Goal: Find specific page/section: Find specific page/section

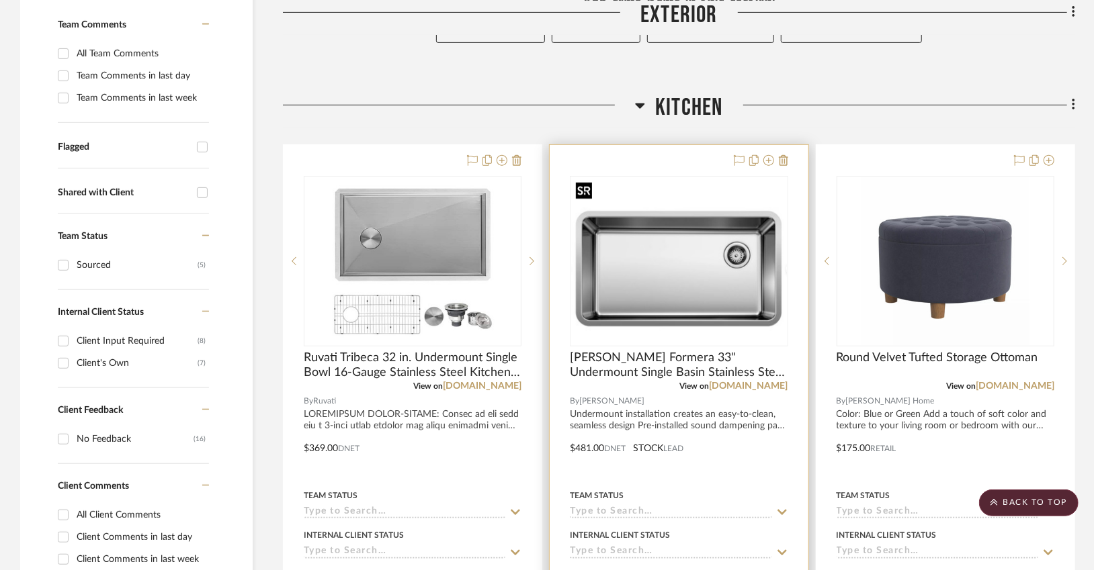
scroll to position [376, 0]
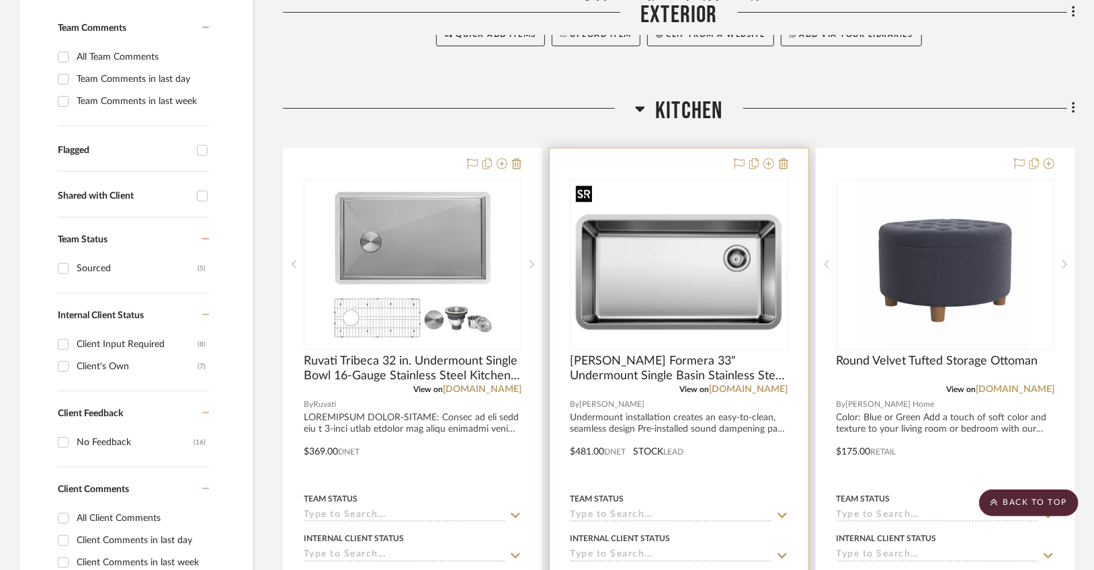
click at [652, 298] on img "0" at bounding box center [678, 264] width 215 height 165
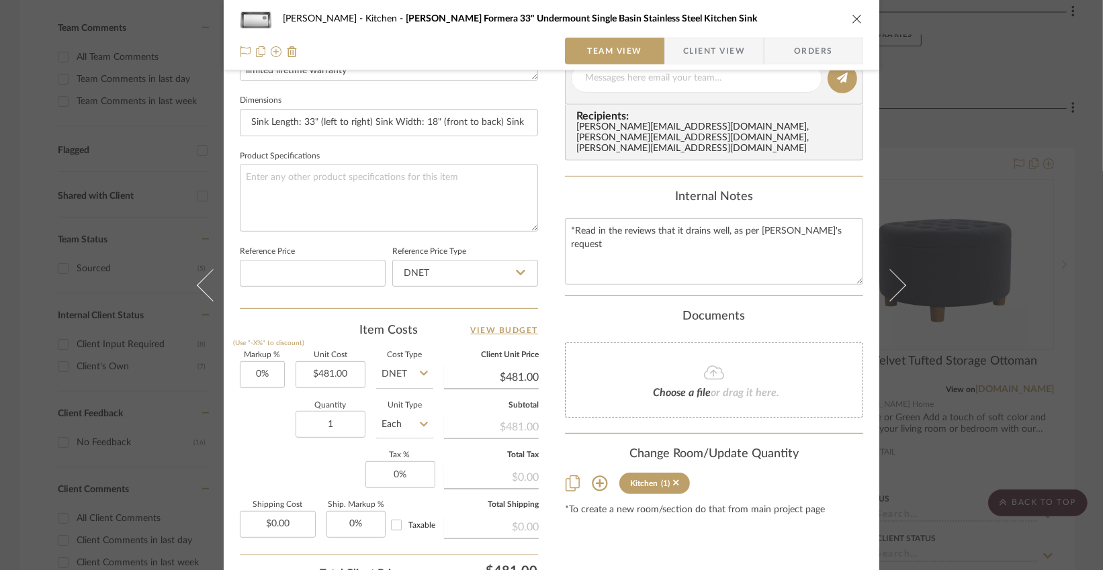
scroll to position [679, 0]
